Goal: Task Accomplishment & Management: Manage account settings

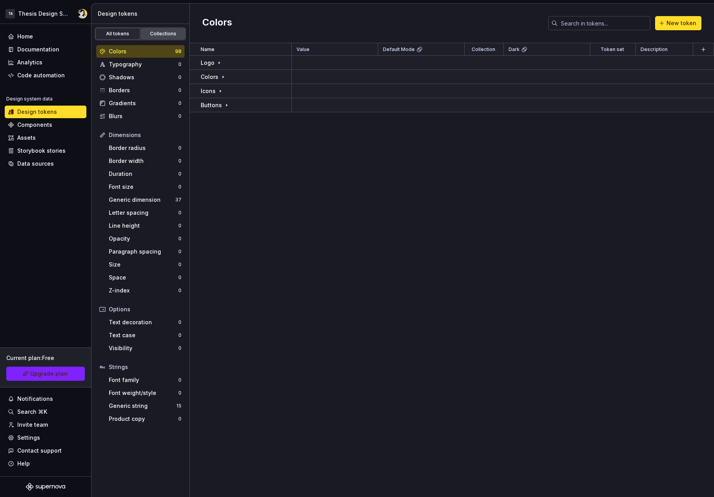
click at [150, 37] on div "Collections" at bounding box center [163, 34] width 39 height 6
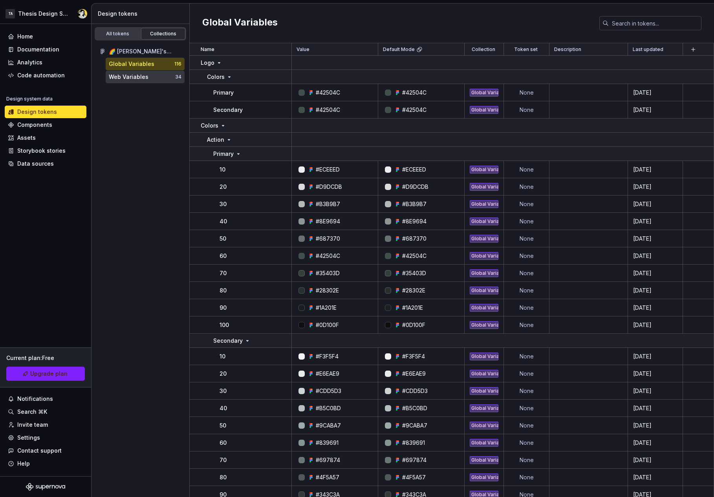
click at [130, 75] on div "Web Variables" at bounding box center [129, 77] width 40 height 8
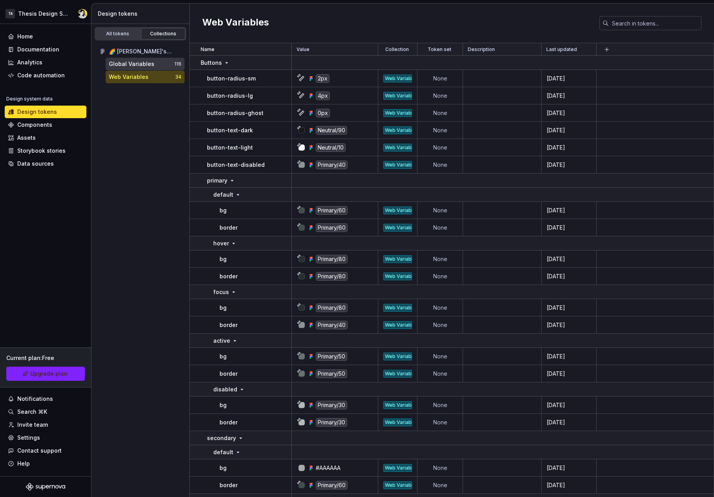
click at [131, 62] on div "Global Variables" at bounding box center [132, 64] width 46 height 8
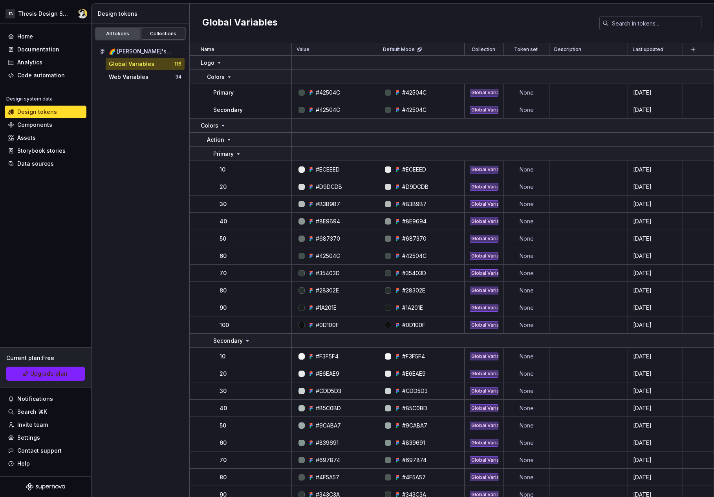
click at [131, 33] on div "All tokens" at bounding box center [117, 34] width 39 height 6
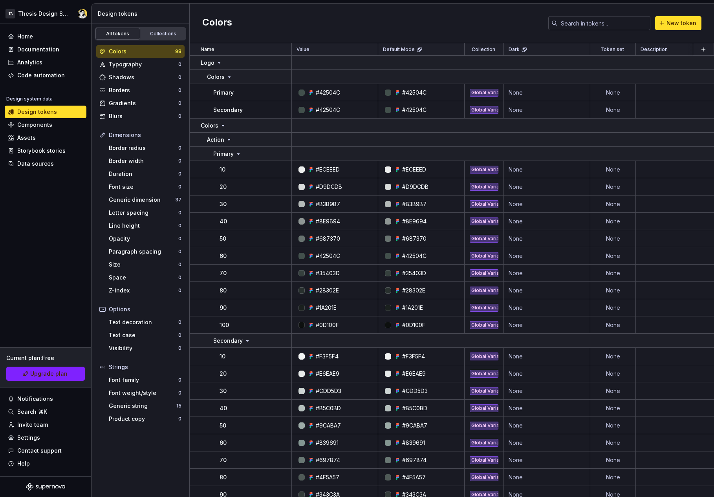
drag, startPoint x: 156, startPoint y: 36, endPoint x: 155, endPoint y: 40, distance: 4.7
click at [156, 36] on div "Collections" at bounding box center [163, 34] width 39 height 6
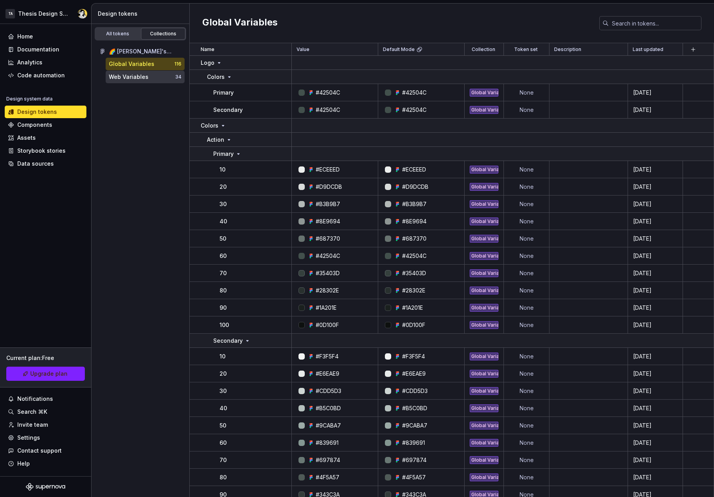
click at [141, 80] on div "Web Variables" at bounding box center [129, 77] width 40 height 8
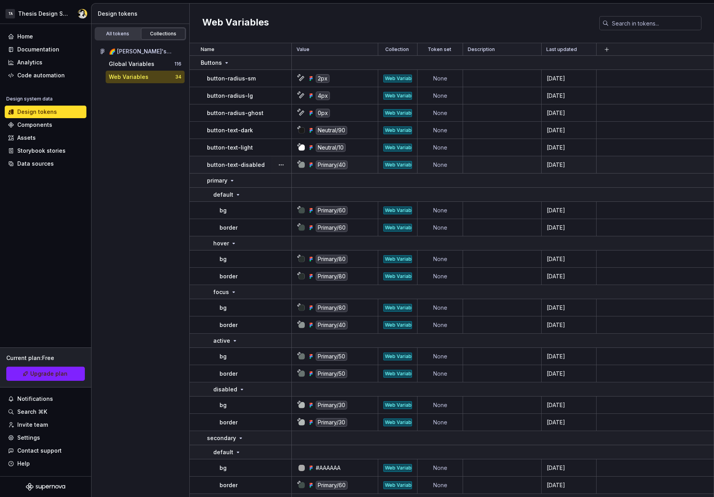
click at [332, 163] on div "Primary/40" at bounding box center [332, 165] width 32 height 9
click at [331, 164] on div "Primary/40" at bounding box center [332, 165] width 32 height 9
click at [332, 165] on div "Primary/40" at bounding box center [332, 165] width 32 height 9
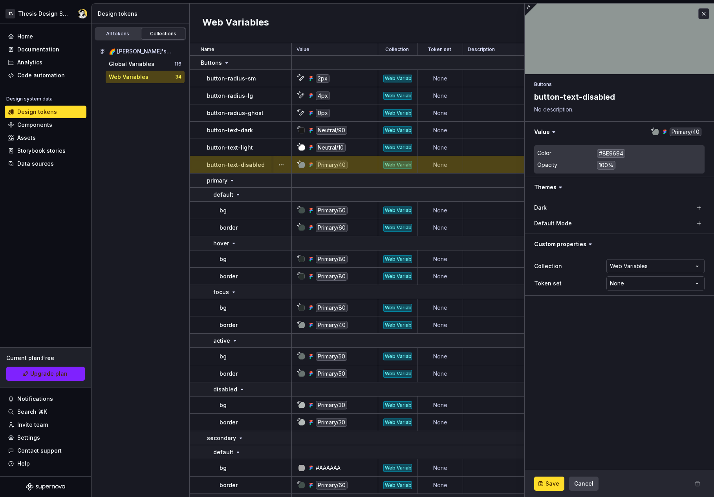
click at [359, 167] on div "Primary/40" at bounding box center [337, 165] width 81 height 9
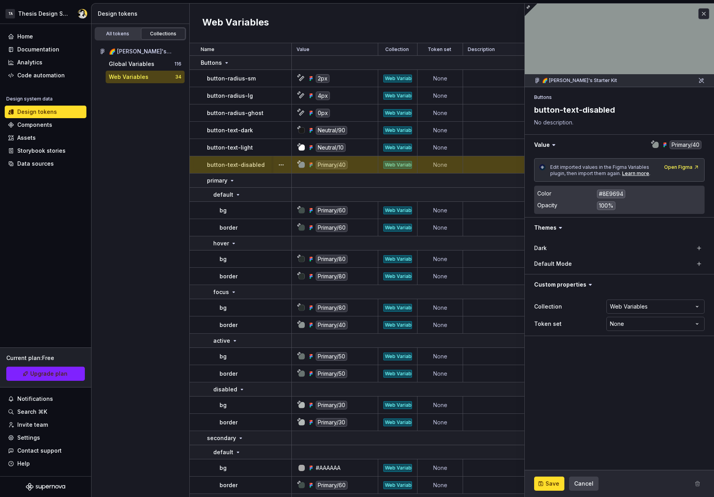
click at [397, 165] on div "Web Variables" at bounding box center [397, 165] width 29 height 8
click at [249, 161] on p "button-text-disabled" at bounding box center [236, 165] width 58 height 8
click at [363, 190] on td at bounding box center [503, 195] width 422 height 14
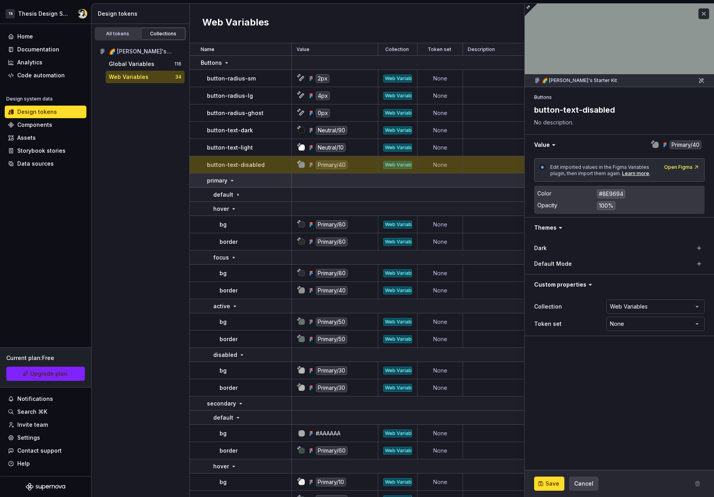
click at [360, 183] on td at bounding box center [503, 181] width 422 height 14
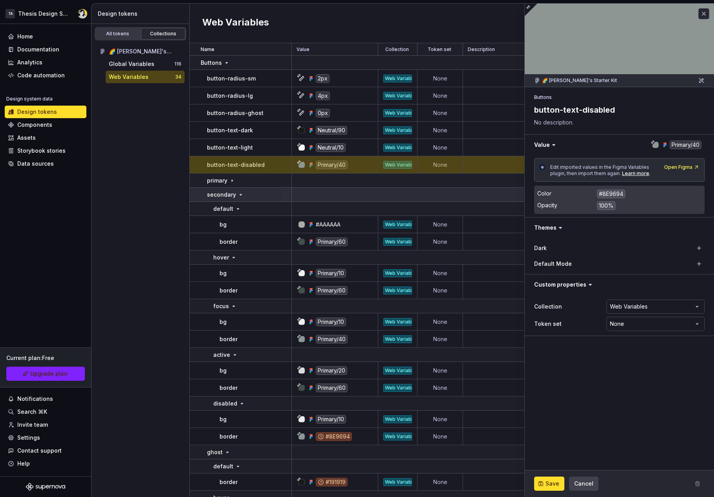
click at [353, 191] on td at bounding box center [503, 195] width 422 height 14
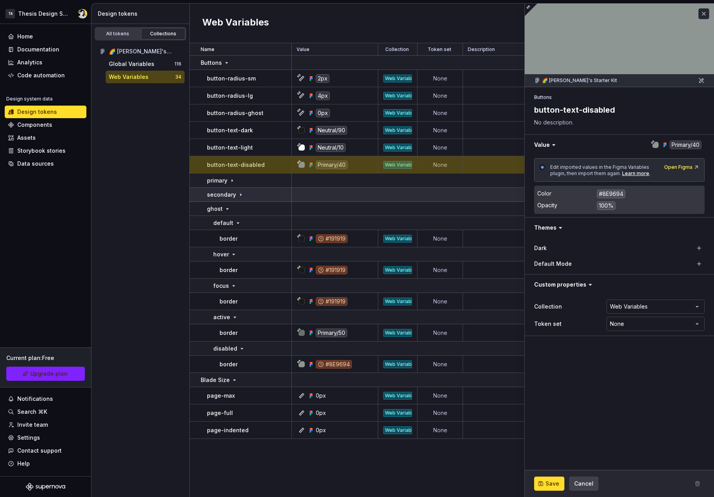
click at [353, 191] on td at bounding box center [503, 195] width 422 height 14
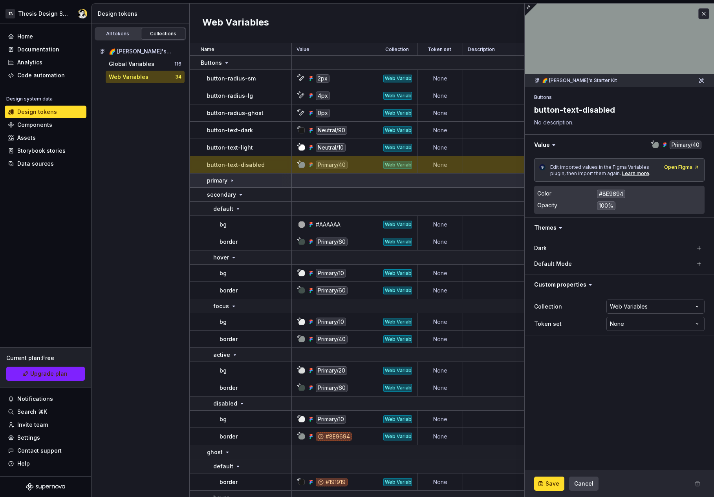
click at [238, 181] on div "primary" at bounding box center [249, 181] width 84 height 8
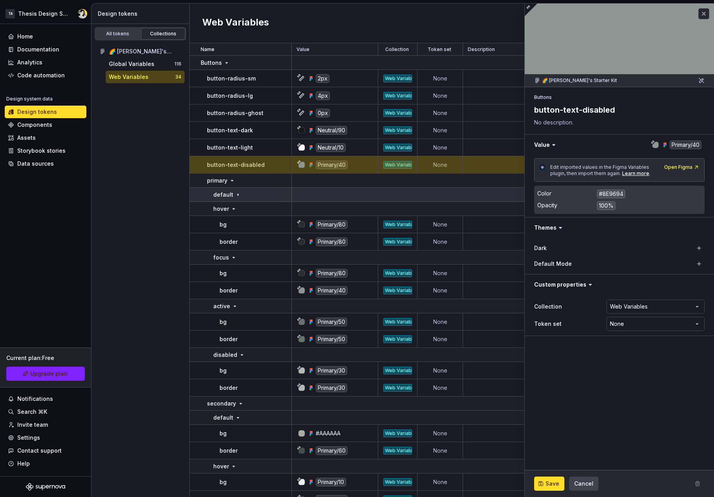
click at [239, 192] on icon at bounding box center [238, 195] width 6 height 6
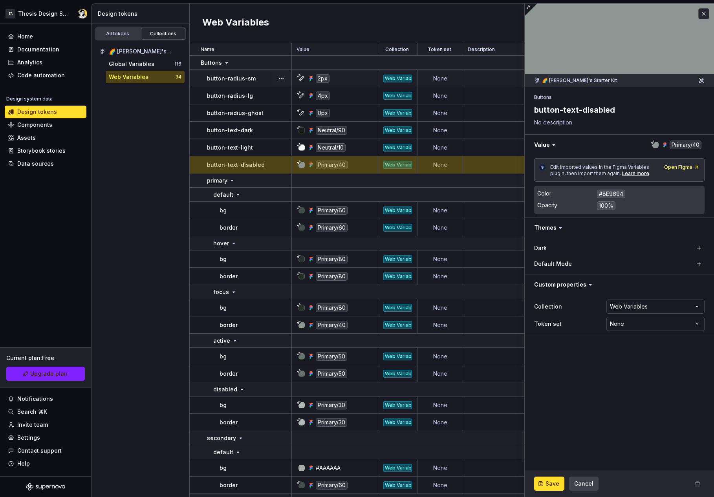
click at [438, 79] on td "None" at bounding box center [441, 78] width 46 height 17
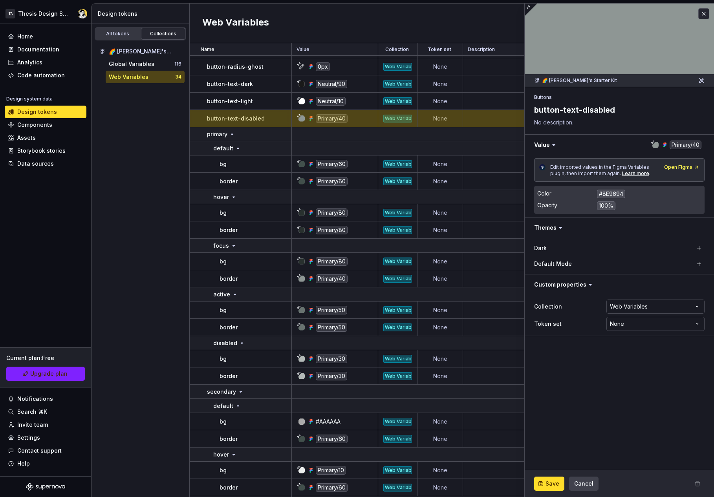
scroll to position [99, 0]
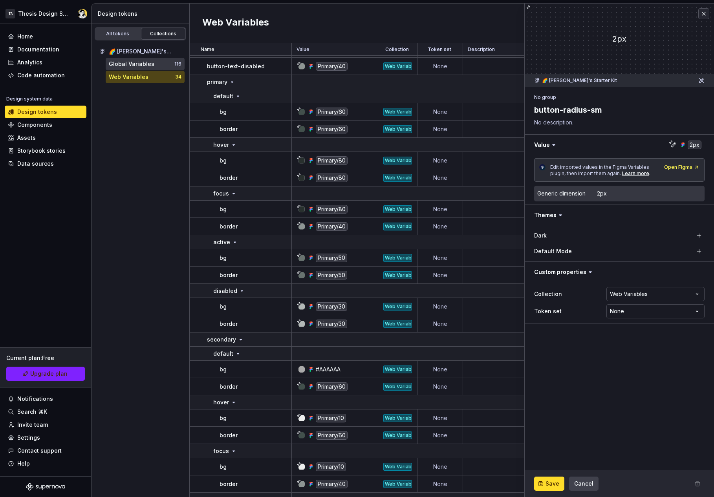
click at [138, 64] on div "Global Variables" at bounding box center [132, 64] width 46 height 8
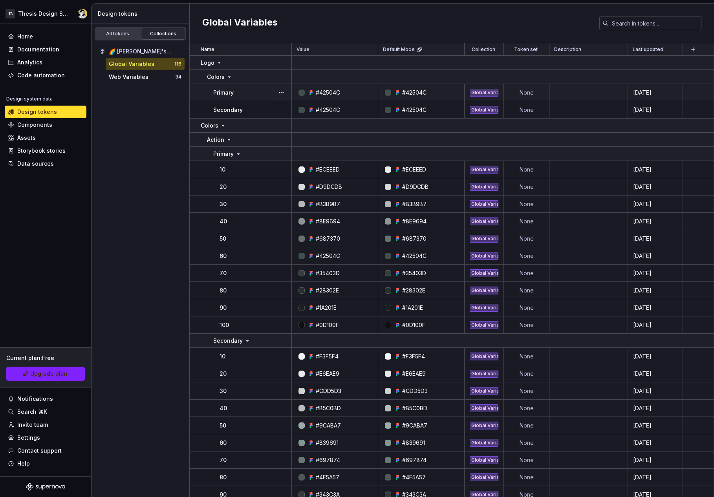
click at [532, 94] on td "None" at bounding box center [527, 92] width 46 height 17
click at [532, 93] on td "None" at bounding box center [527, 92] width 46 height 17
type textarea "*"
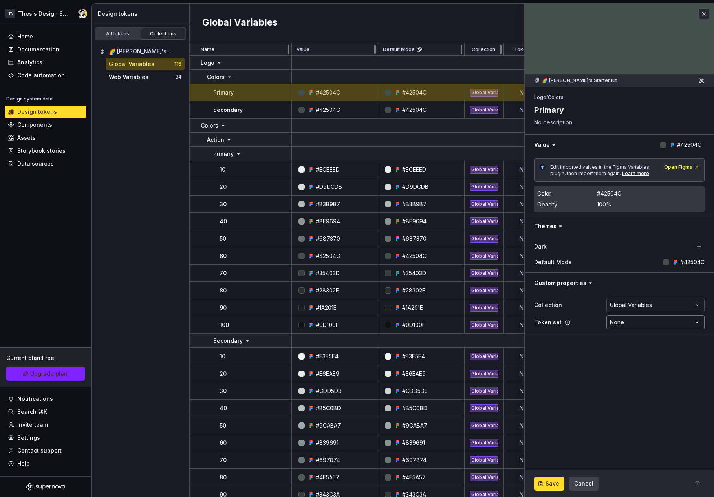
click at [618, 318] on html "TA Thesis Design System Home Documentation Analytics Code automation Design sys…" at bounding box center [357, 248] width 714 height 497
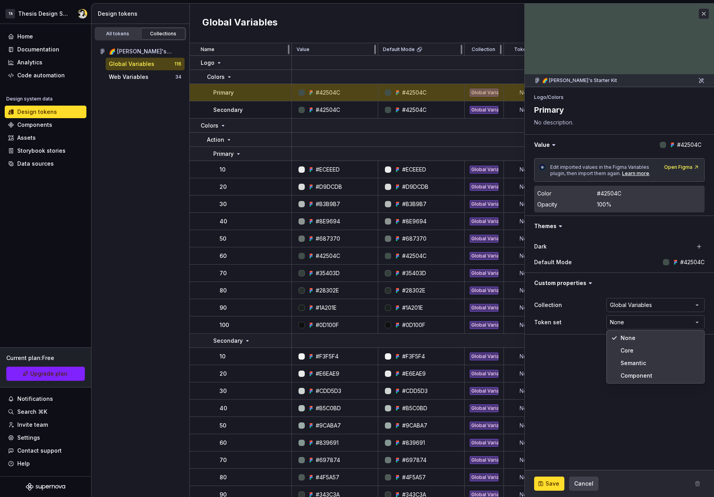
select select "**********"
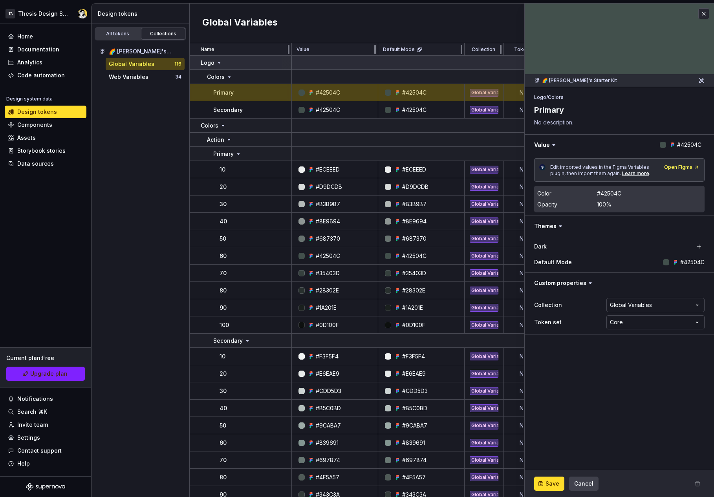
click at [474, 57] on td at bounding box center [503, 63] width 422 height 14
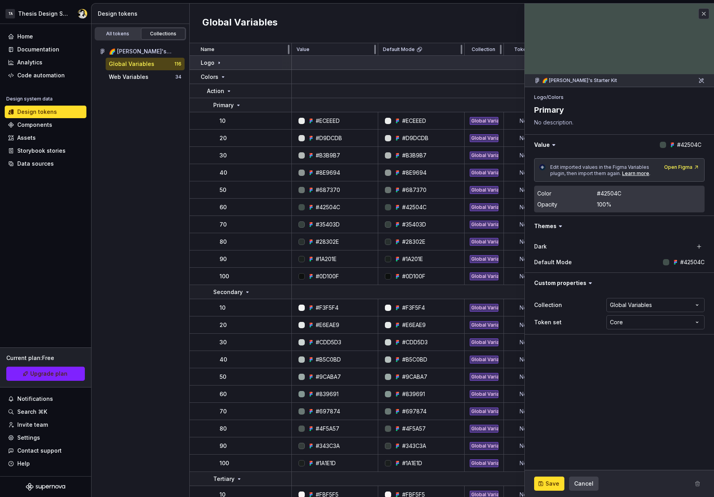
click at [473, 57] on td at bounding box center [503, 63] width 422 height 14
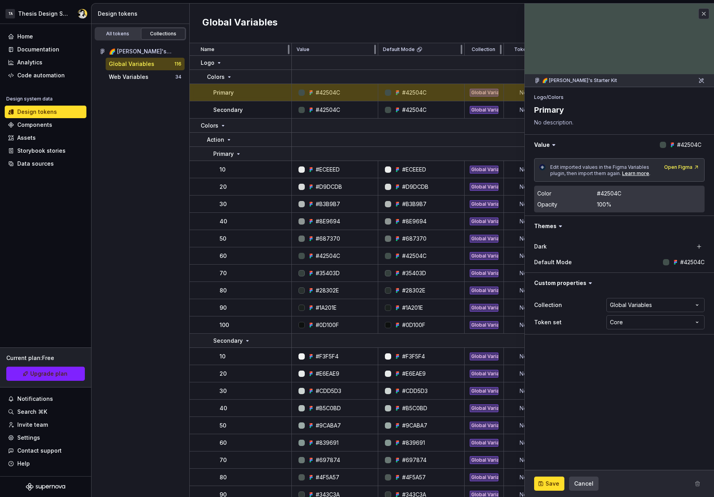
click at [142, 174] on div "All tokens Collections 🌈 Suny's Starter Kit Global Variables 116 Web Variables …" at bounding box center [141, 260] width 98 height 473
click at [707, 12] on button "button" at bounding box center [704, 13] width 11 height 11
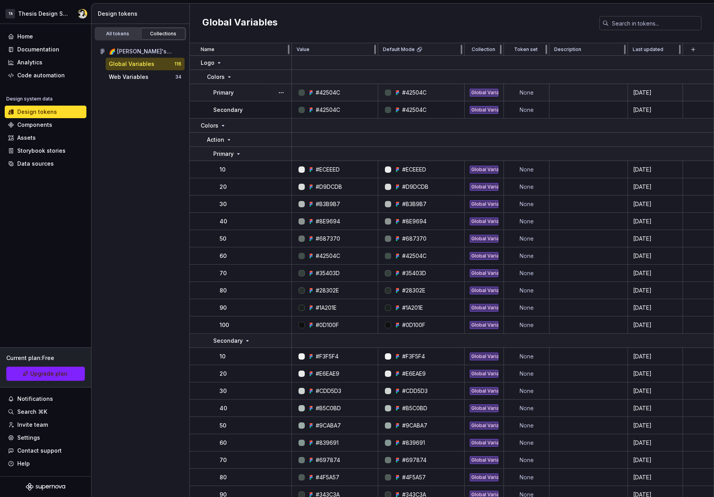
click at [531, 94] on td "None" at bounding box center [527, 92] width 46 height 17
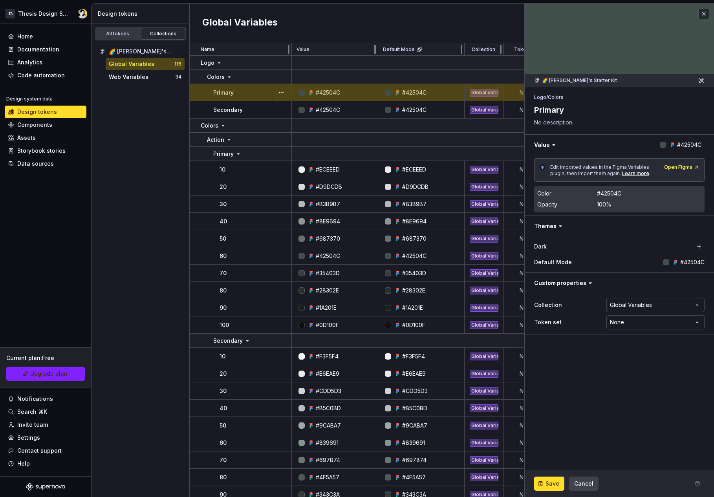
type textarea "*"
click at [630, 318] on html "TA Thesis Design System Home Documentation Analytics Code automation Design sys…" at bounding box center [357, 248] width 714 height 497
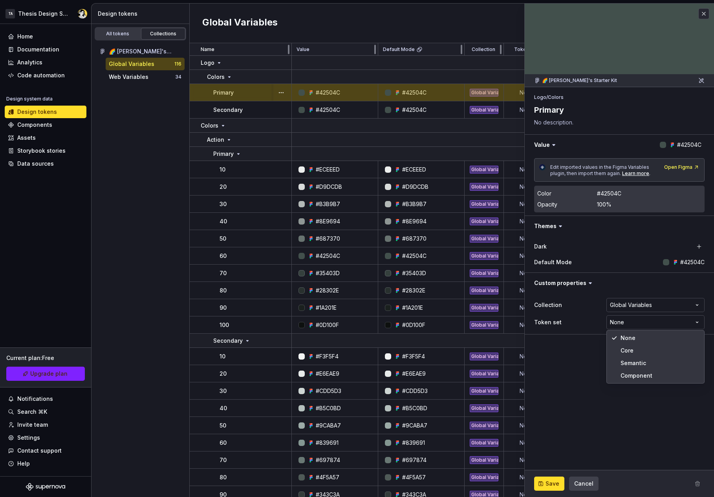
select select "**********"
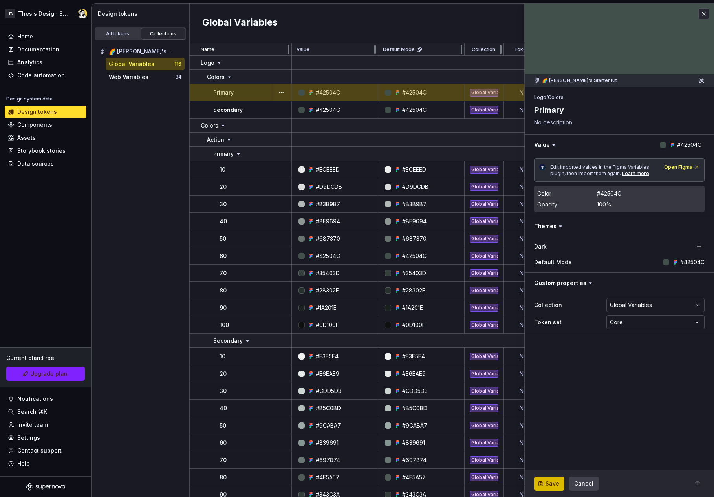
click at [551, 483] on span "Save" at bounding box center [553, 484] width 14 height 8
click at [140, 202] on div "All tokens Collections 🌈 Suny's Starter Kit Global Variables 116 Web Variables …" at bounding box center [141, 260] width 98 height 473
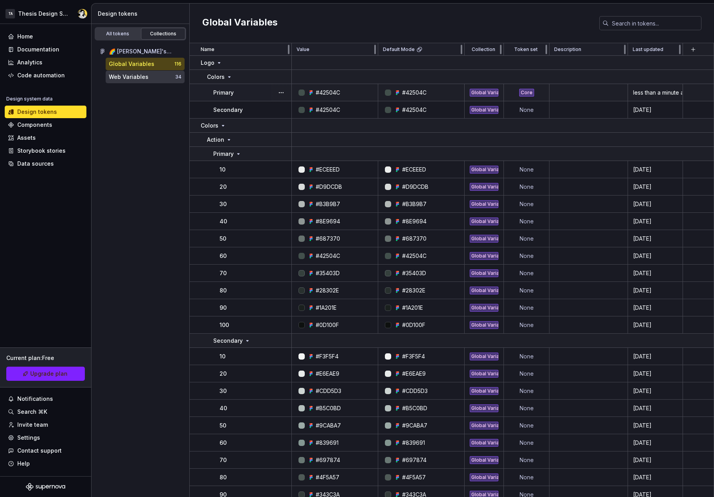
click at [143, 75] on div "Web Variables" at bounding box center [129, 77] width 40 height 8
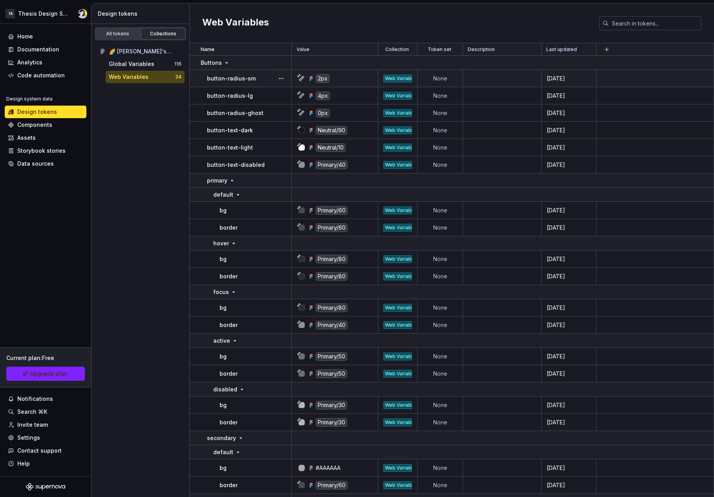
click at [441, 78] on td "None" at bounding box center [441, 78] width 46 height 17
type textarea "*"
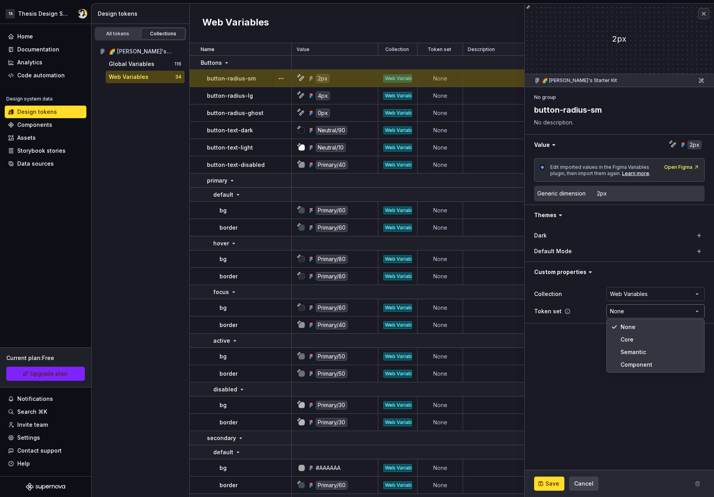
click at [620, 314] on html "TA Thesis Design System Home Documentation Analytics Code automation Design sys…" at bounding box center [357, 248] width 714 height 497
select select "**********"
drag, startPoint x: 651, startPoint y: 353, endPoint x: 621, endPoint y: 350, distance: 30.4
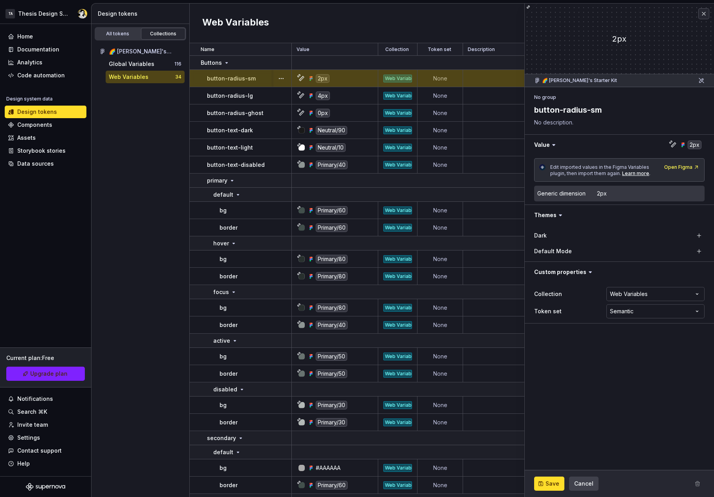
click at [145, 151] on div "All tokens Collections 🌈 Suny's Starter Kit Global Variables 116 Web Variables …" at bounding box center [141, 260] width 98 height 473
click at [557, 481] on span "Save" at bounding box center [553, 484] width 14 height 8
type textarea "*"
click at [129, 133] on div "All tokens Collections 🌈 Suny's Starter Kit Global Variables 116 Web Variables …" at bounding box center [141, 260] width 98 height 473
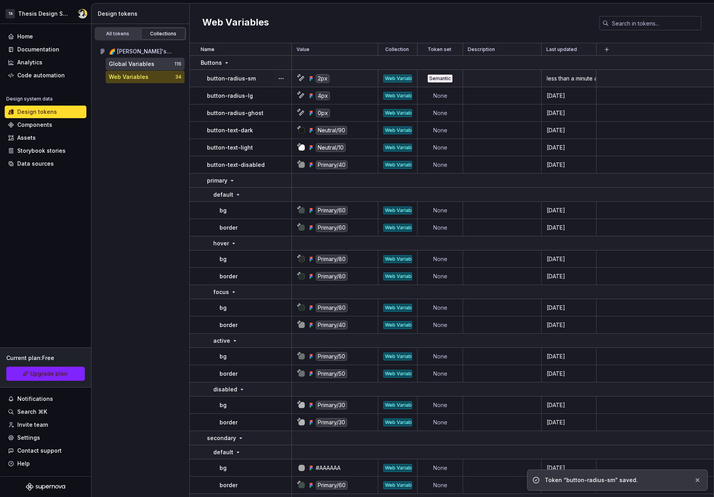
click at [142, 60] on div "Global Variables" at bounding box center [132, 64] width 46 height 8
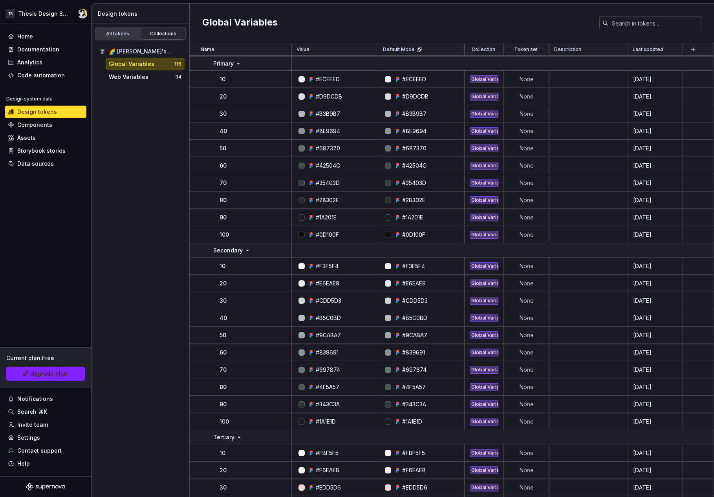
scroll to position [95, 0]
